Goal: Find specific page/section: Find specific page/section

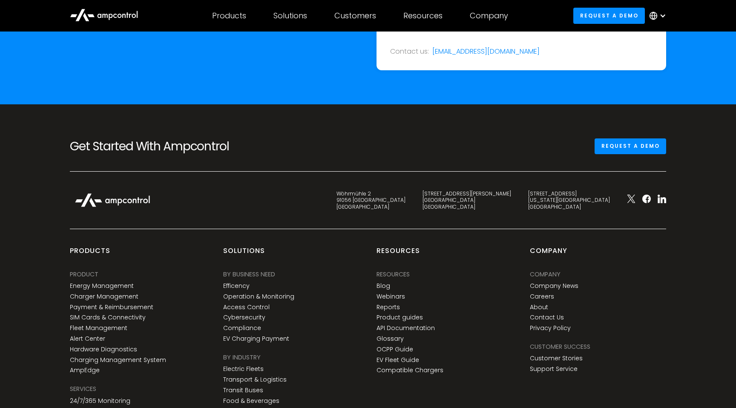
scroll to position [3071, 0]
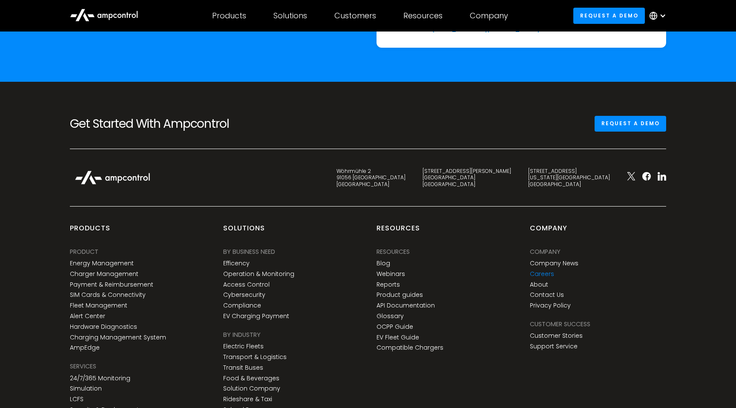
click at [538, 276] on link "Careers" at bounding box center [542, 274] width 24 height 7
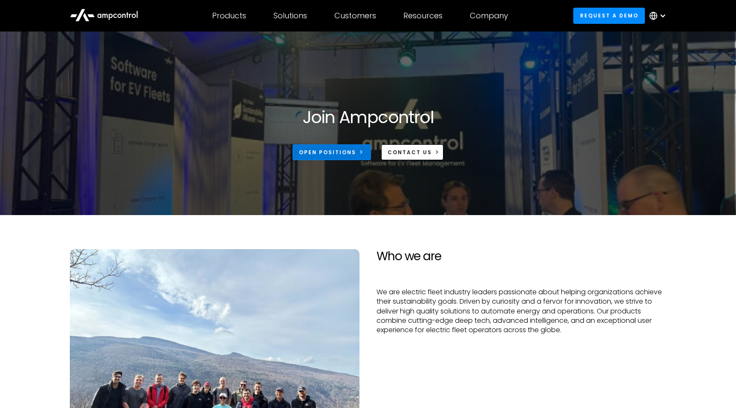
click at [361, 154] on icon at bounding box center [361, 152] width 6 height 6
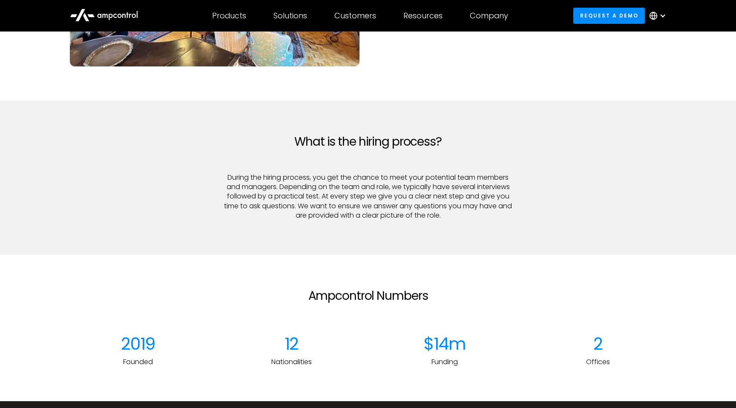
scroll to position [907, 0]
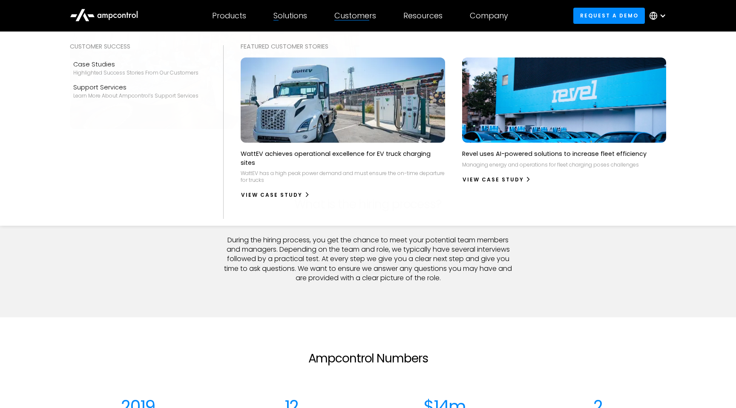
click at [360, 14] on div "Customers" at bounding box center [355, 15] width 42 height 9
click at [354, 11] on div "Customers" at bounding box center [355, 15] width 42 height 9
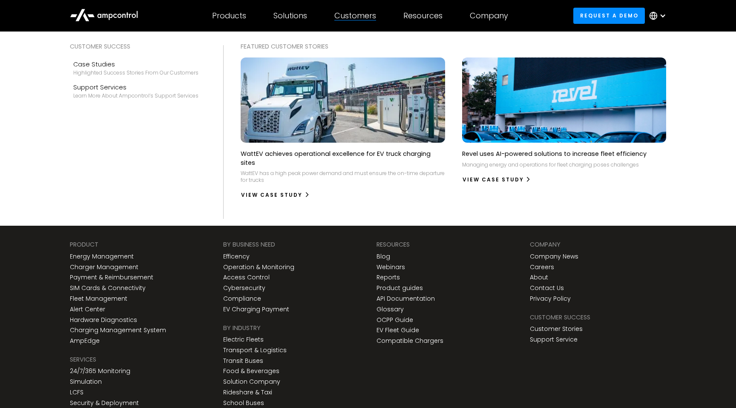
scroll to position [1286, 0]
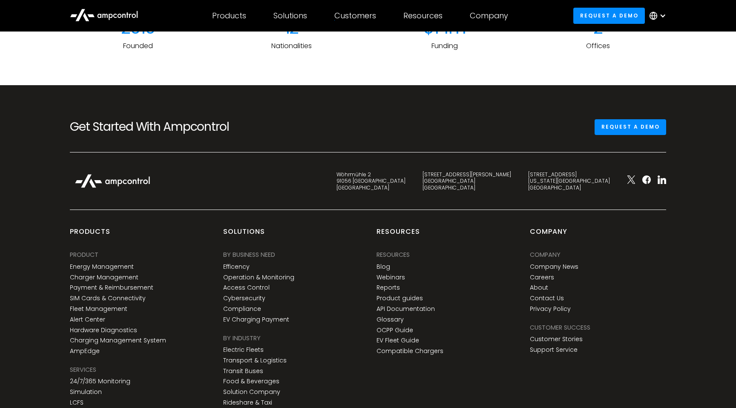
click at [124, 15] on icon at bounding box center [104, 14] width 68 height 20
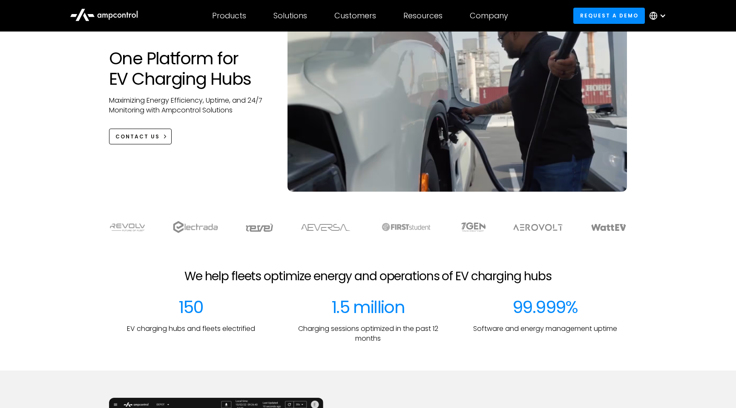
scroll to position [104, 0]
